Goal: Task Accomplishment & Management: Manage account settings

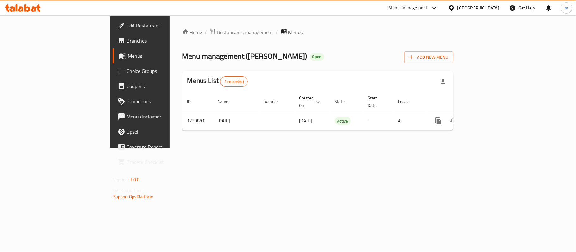
click at [281, 32] on icon "breadcrumb" at bounding box center [284, 31] width 6 height 4
click at [288, 32] on span "Menus" at bounding box center [295, 32] width 15 height 8
click at [288, 36] on span "Menus" at bounding box center [295, 32] width 15 height 8
click at [288, 34] on span "Menus" at bounding box center [295, 32] width 15 height 8
click at [217, 34] on span "Restaurants management" at bounding box center [245, 32] width 56 height 8
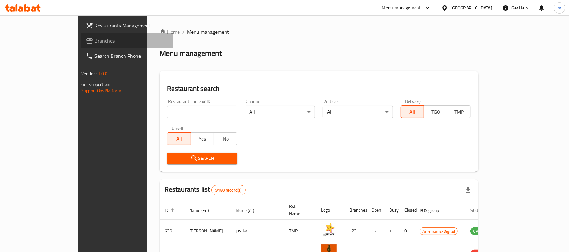
click at [95, 39] on span "Branches" at bounding box center [132, 41] width 74 height 8
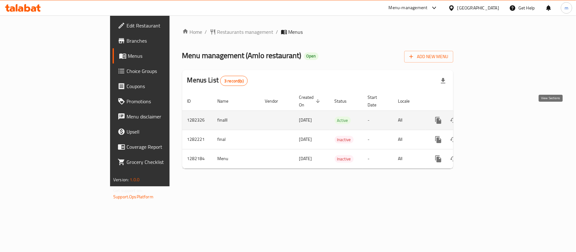
click at [487, 118] on icon "enhanced table" at bounding box center [484, 121] width 6 height 6
